Goal: Transaction & Acquisition: Download file/media

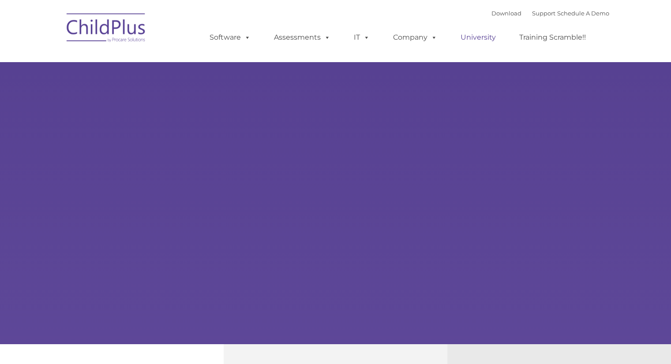
select select "MEDIUM"
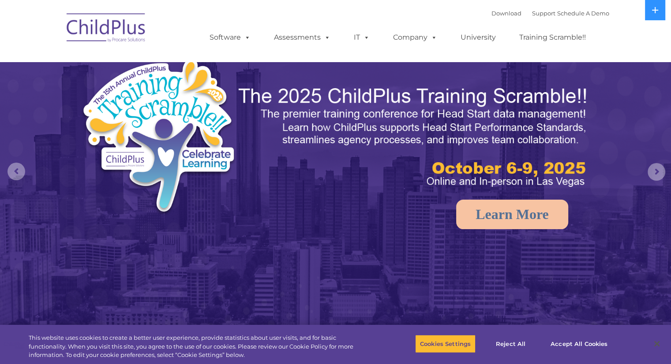
click at [494, 8] on div "Download Support | Schedule A Demo " at bounding box center [550, 13] width 118 height 13
click at [494, 11] on link "Download" at bounding box center [506, 13] width 30 height 7
click at [495, 16] on link "Download" at bounding box center [506, 13] width 30 height 7
click at [494, 12] on link "Download" at bounding box center [506, 13] width 30 height 7
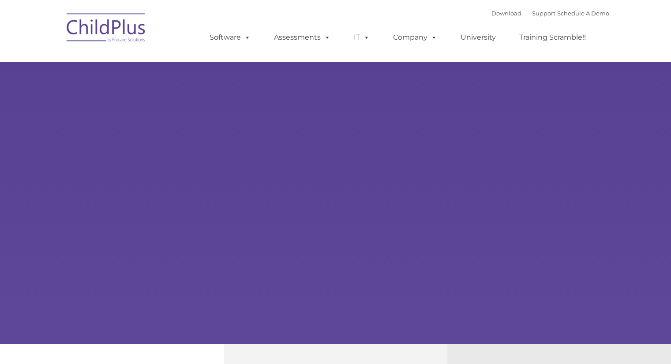
type input ""
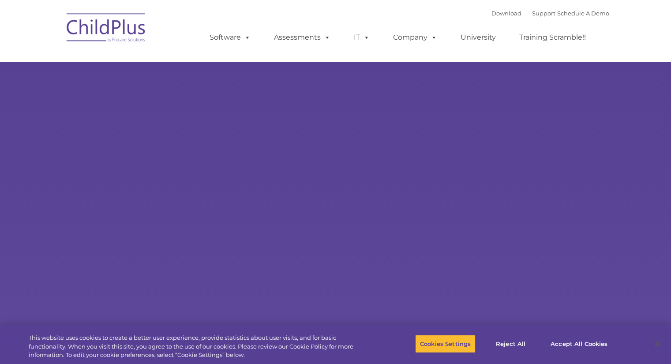
select select "MEDIUM"
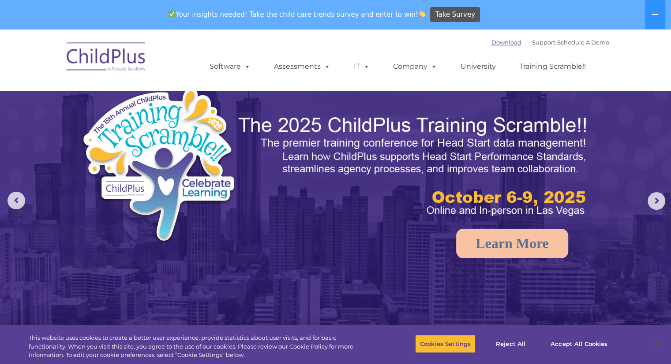
click at [500, 43] on link "Download" at bounding box center [506, 42] width 30 height 7
